Goal: Task Accomplishment & Management: Manage account settings

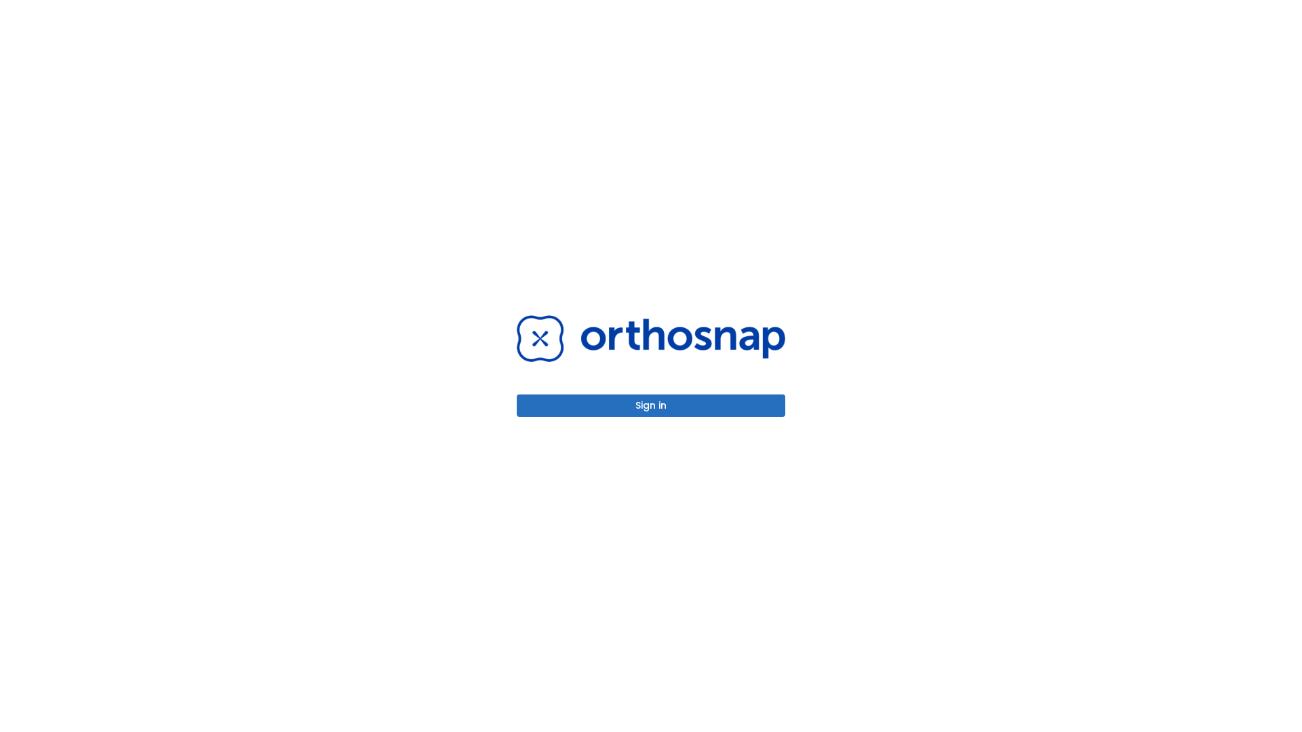
click at [651, 405] on button "Sign in" at bounding box center [651, 406] width 269 height 22
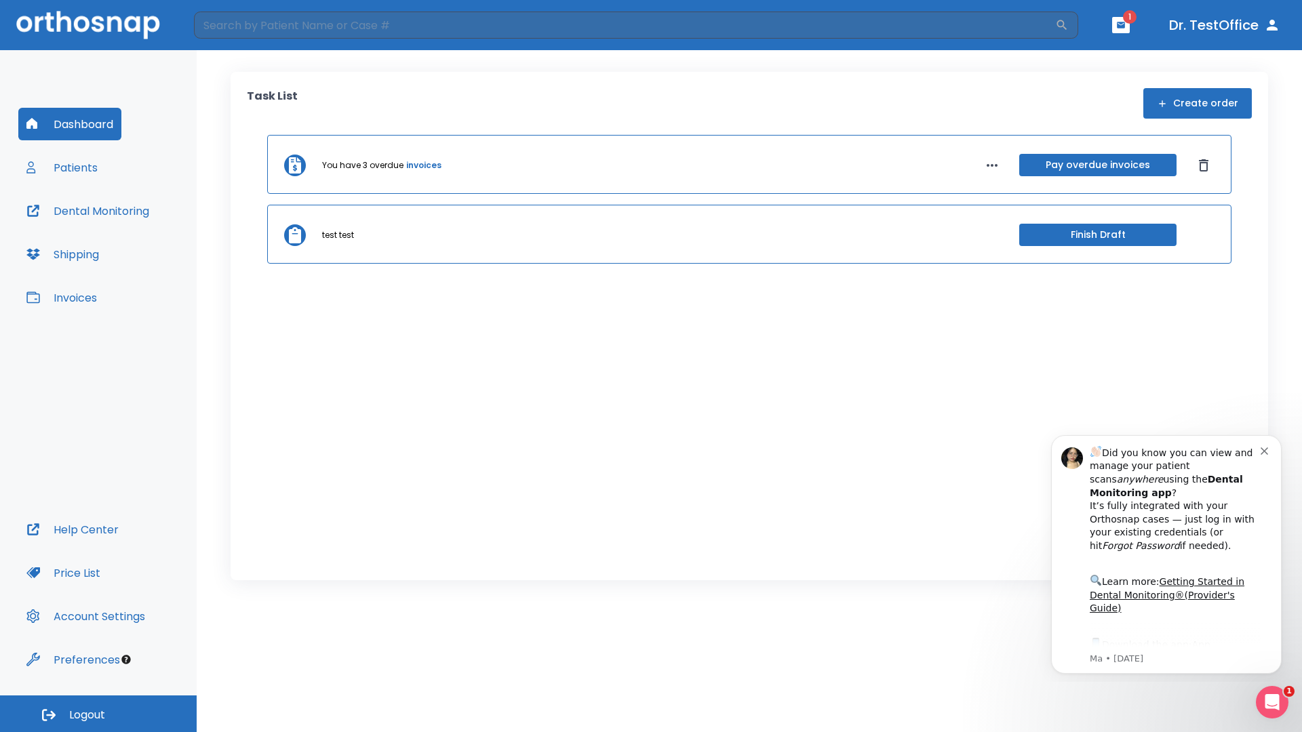
click at [98, 714] on span "Logout" at bounding box center [87, 715] width 36 height 15
